Goal: Book appointment/travel/reservation

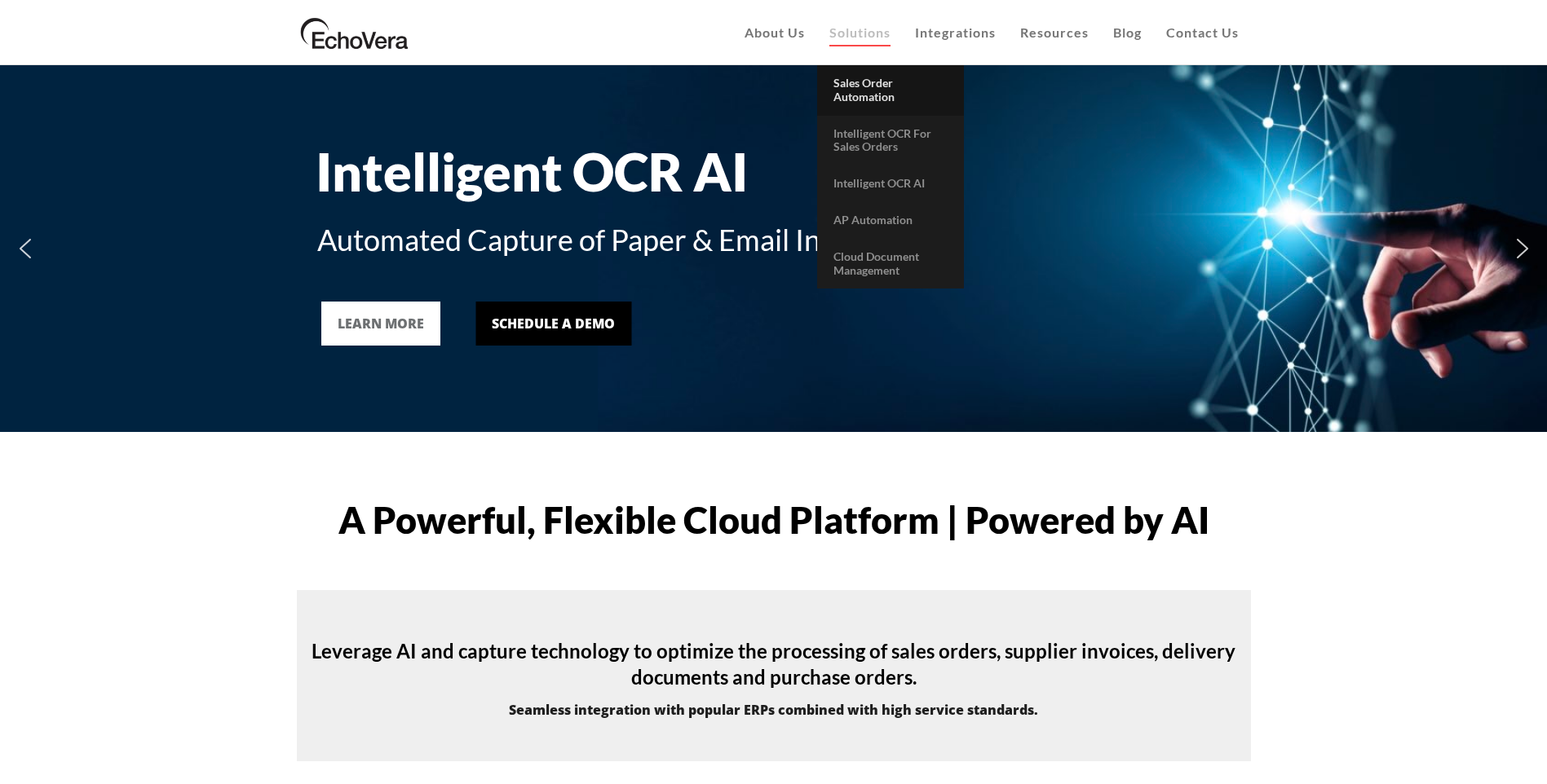
click at [868, 100] on span "Sales Order Automation" at bounding box center [863, 89] width 61 height 27
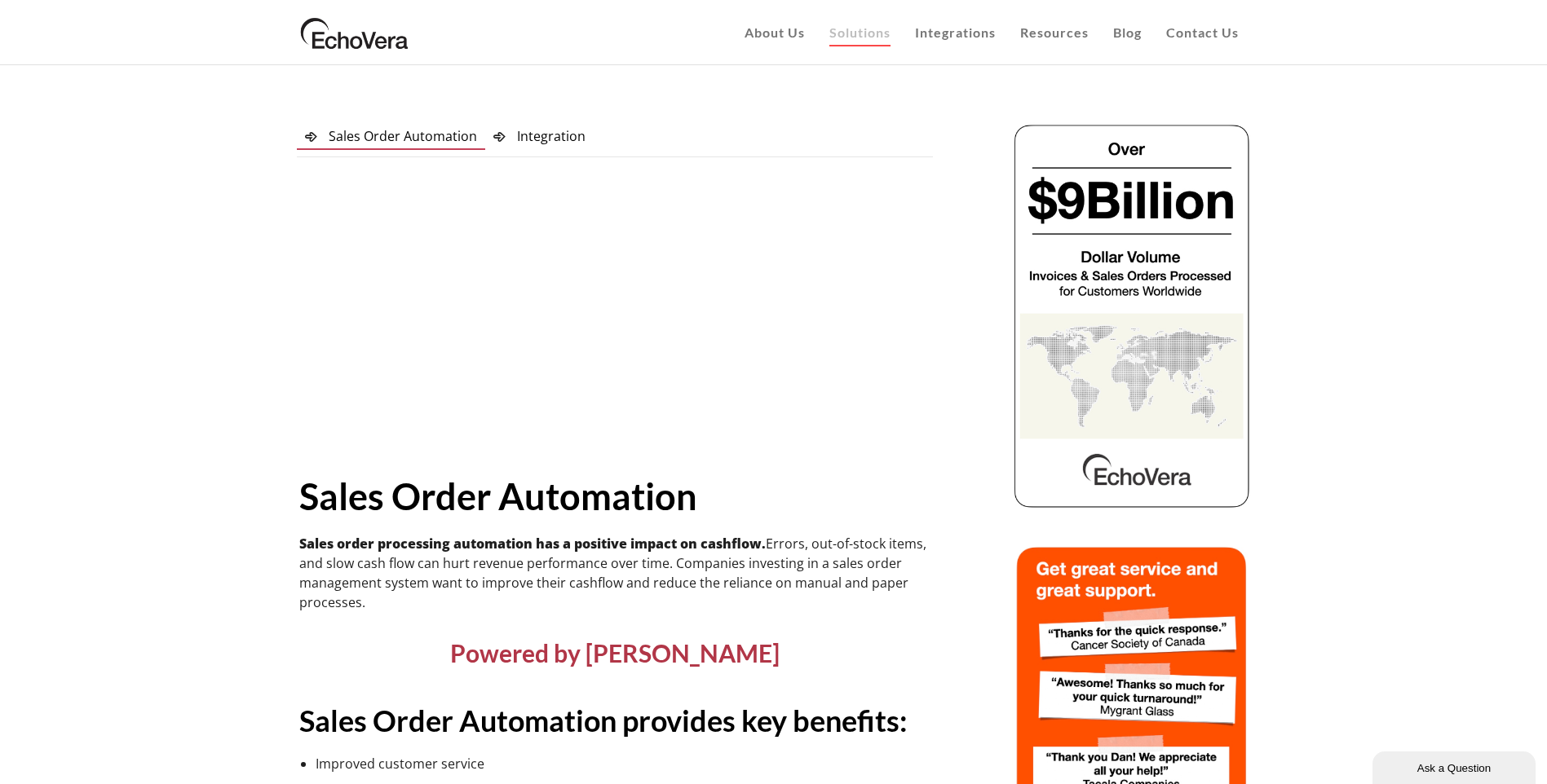
click at [520, 130] on span "Integration" at bounding box center [551, 136] width 68 height 18
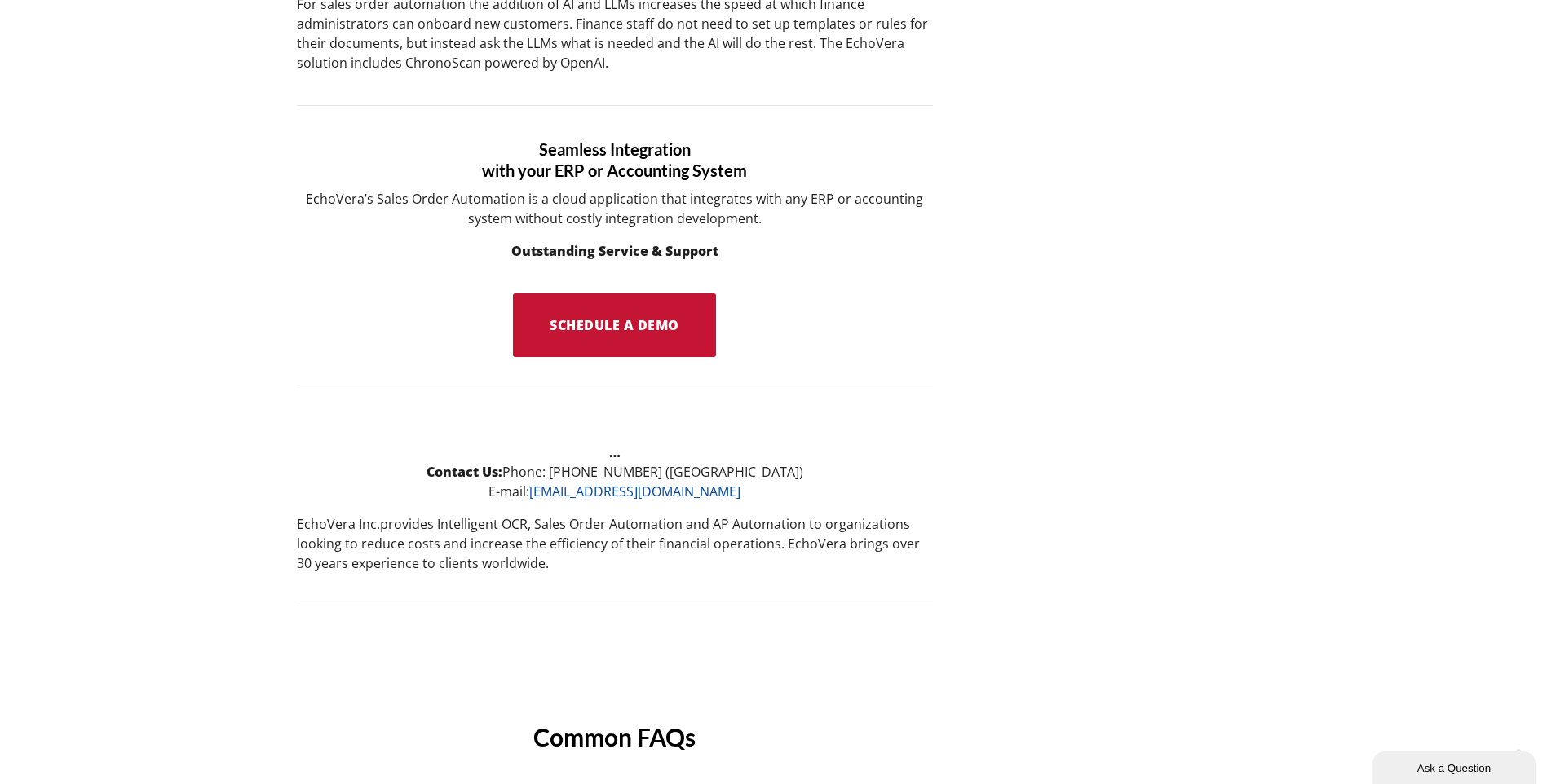
scroll to position [1140, 0]
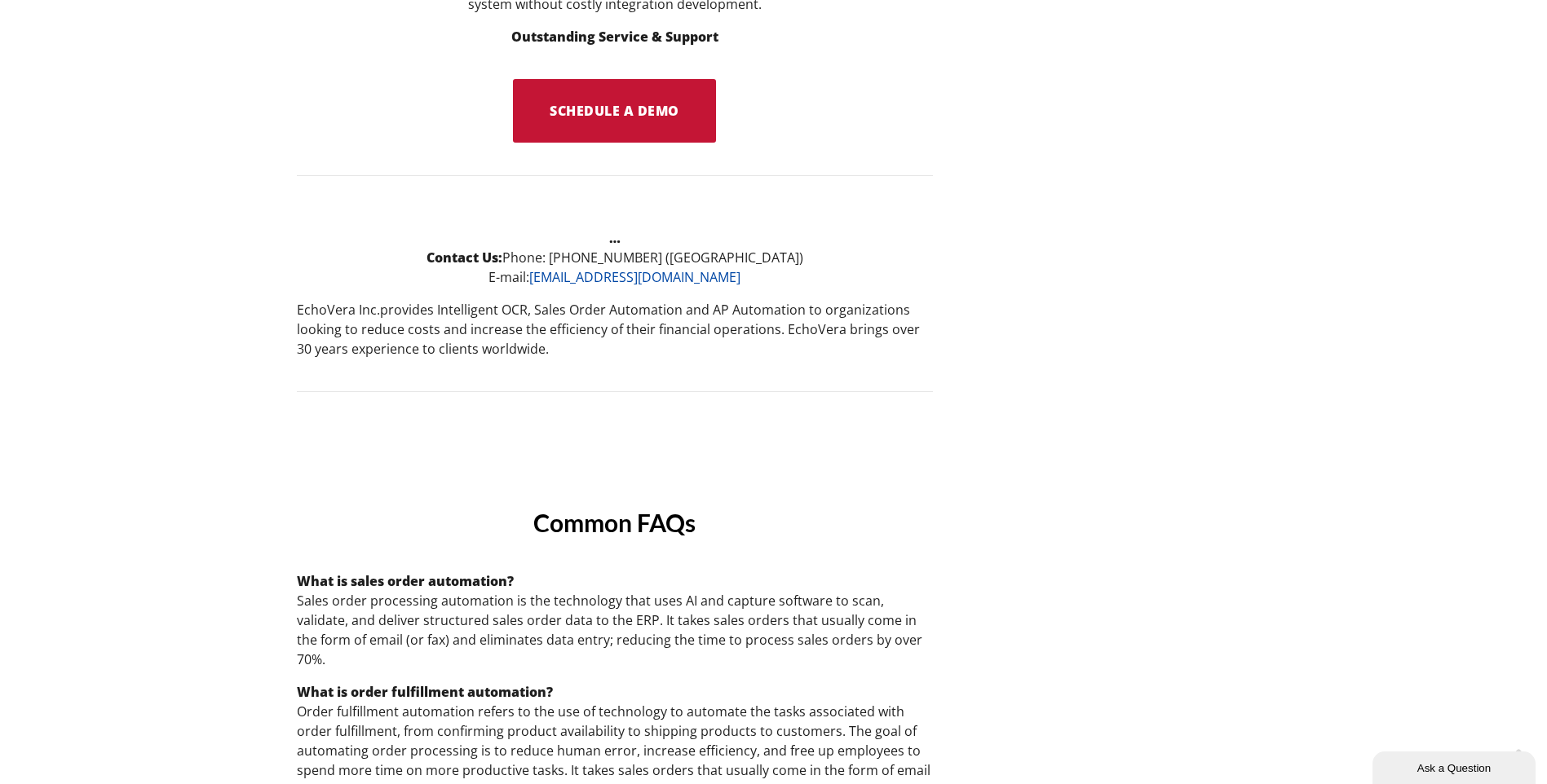
click at [662, 111] on span "Schedule a Demo" at bounding box center [614, 110] width 130 height 18
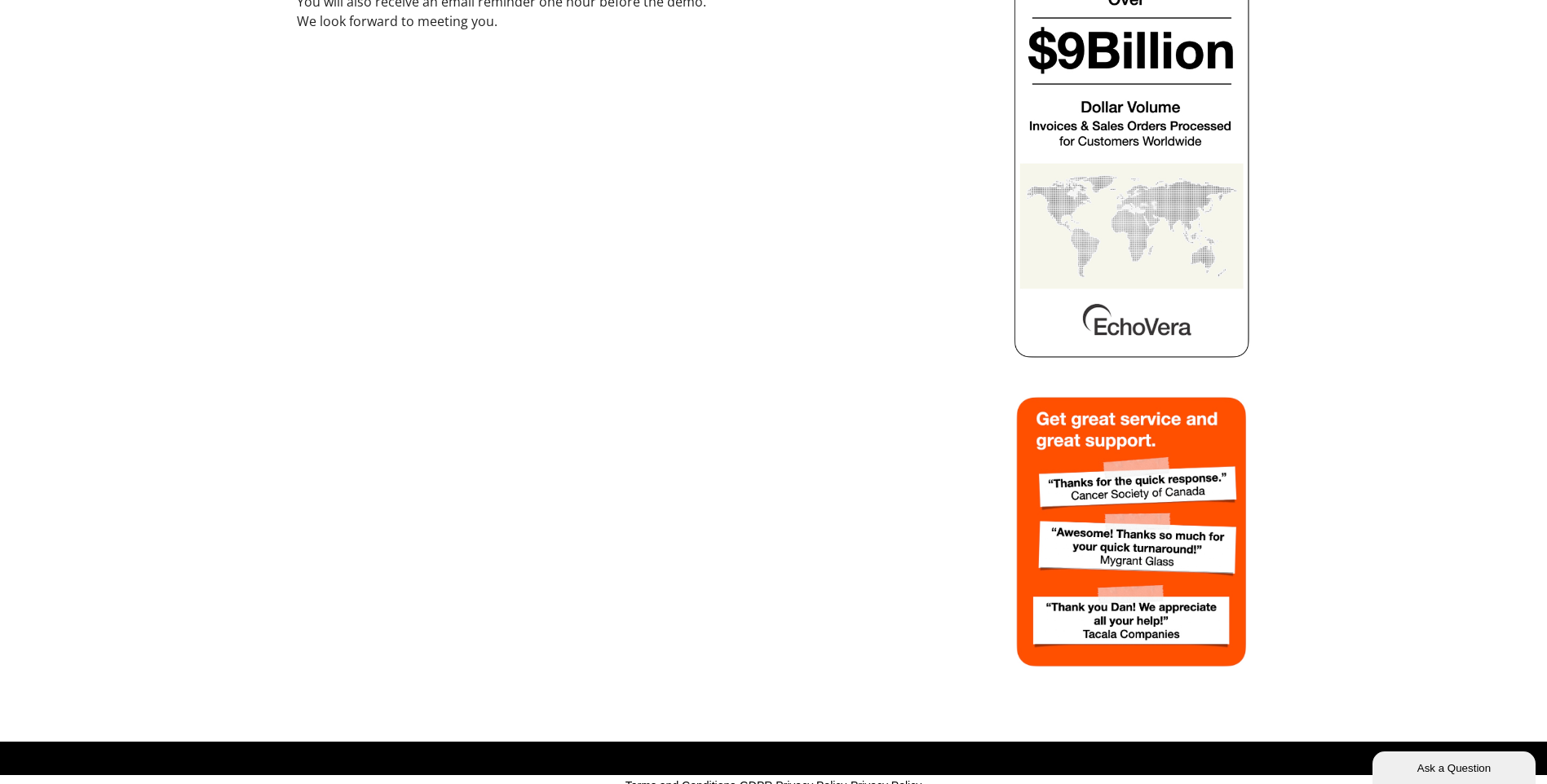
scroll to position [276, 0]
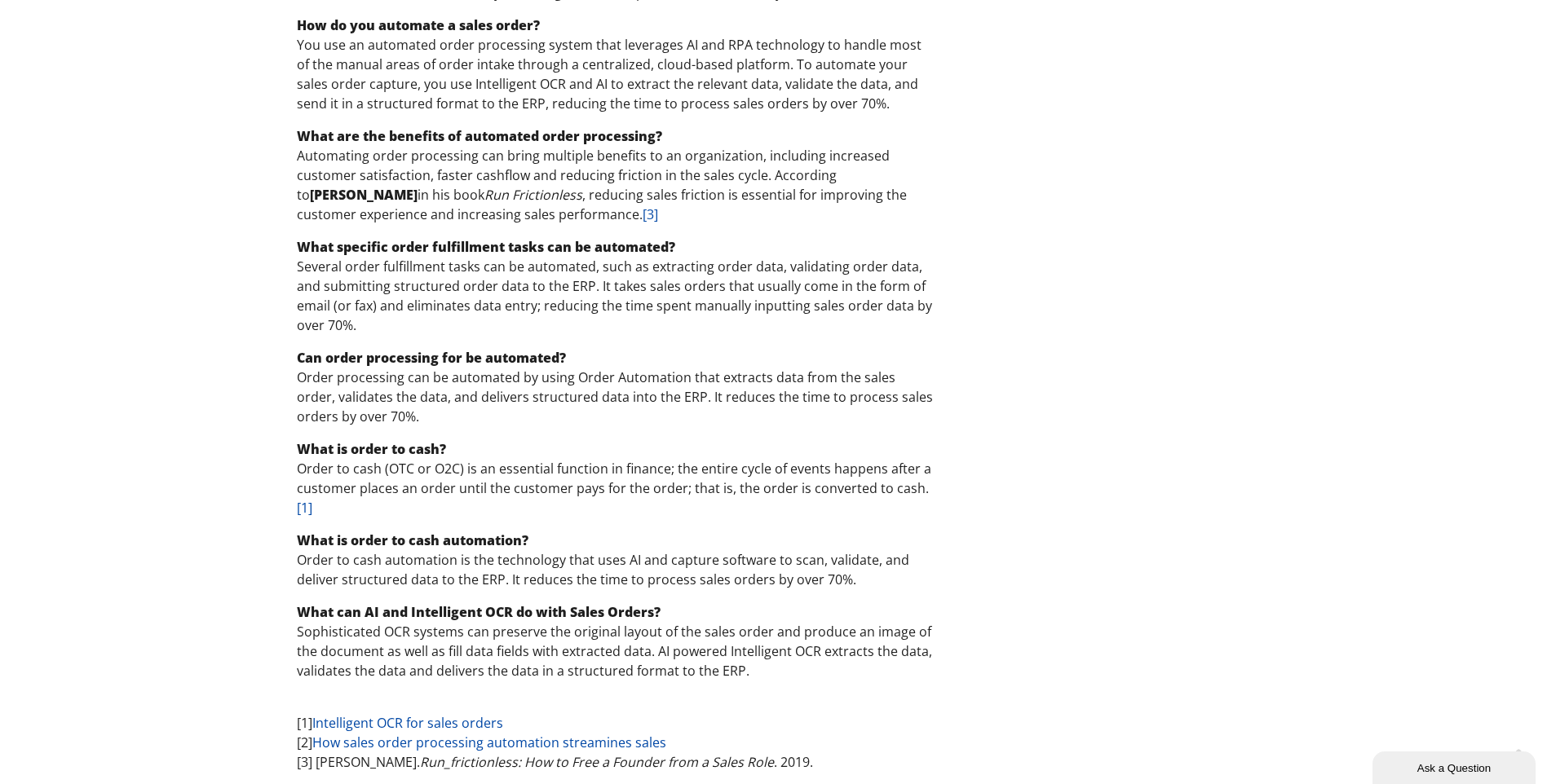
scroll to position [2104, 0]
